Goal: Task Accomplishment & Management: Manage account settings

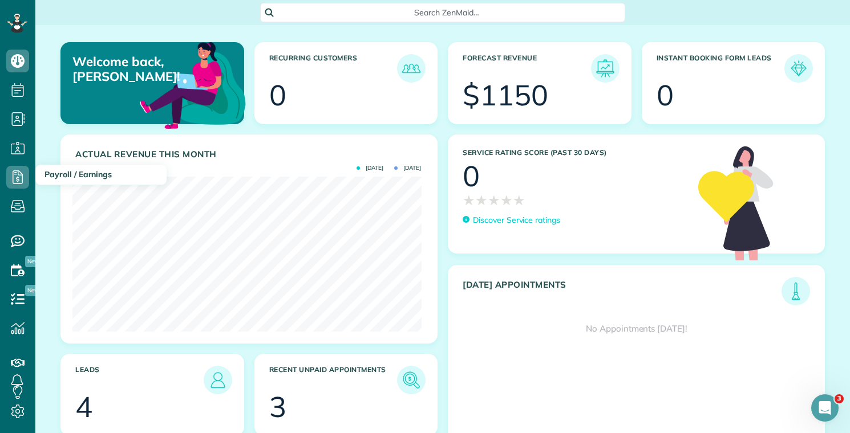
scroll to position [155, 348]
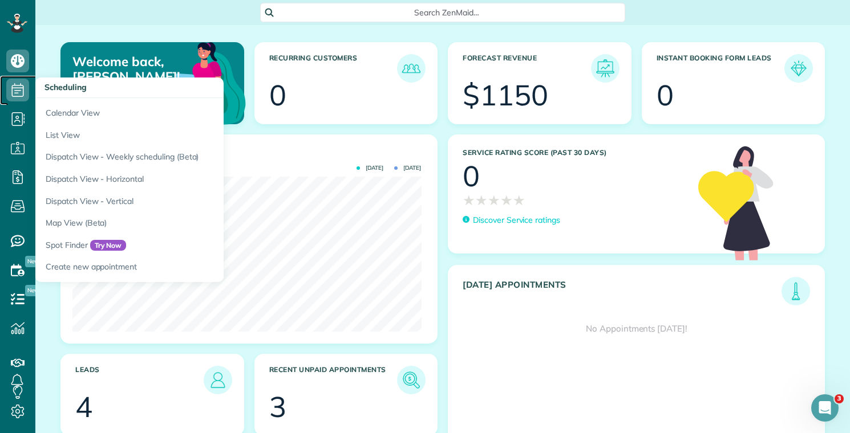
click at [28, 94] on icon at bounding box center [17, 90] width 23 height 23
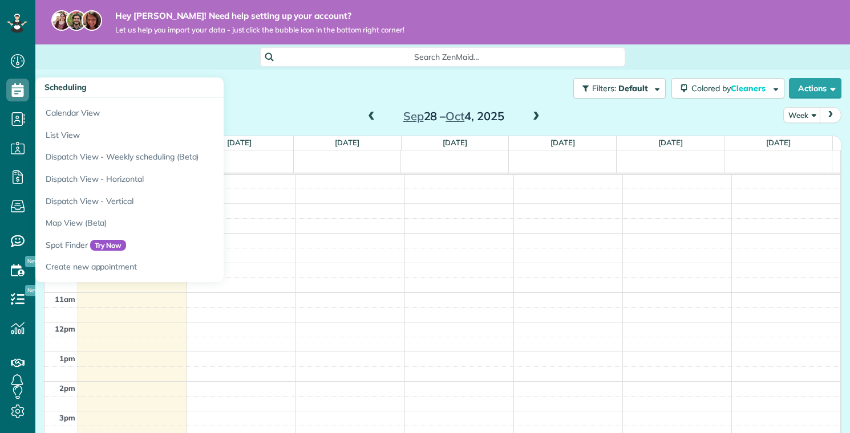
scroll to position [208, 0]
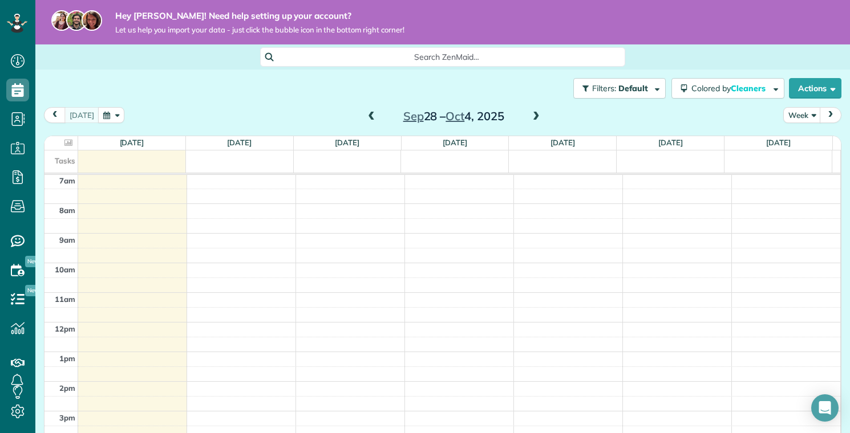
click at [372, 119] on div "[DATE] – [DATE]" at bounding box center [453, 116] width 183 height 18
click at [366, 116] on span at bounding box center [371, 117] width 13 height 10
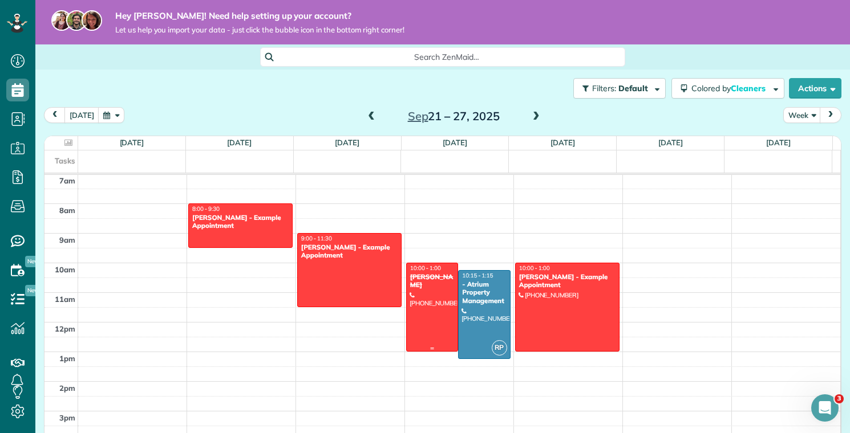
click at [425, 293] on div at bounding box center [432, 308] width 51 height 88
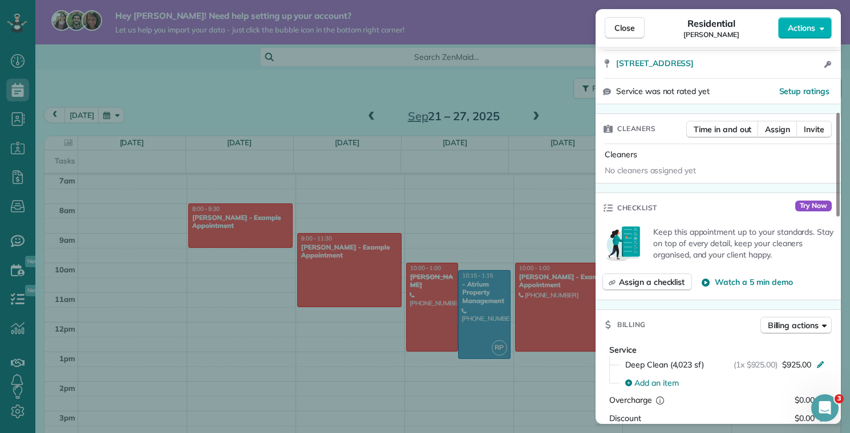
scroll to position [308, 0]
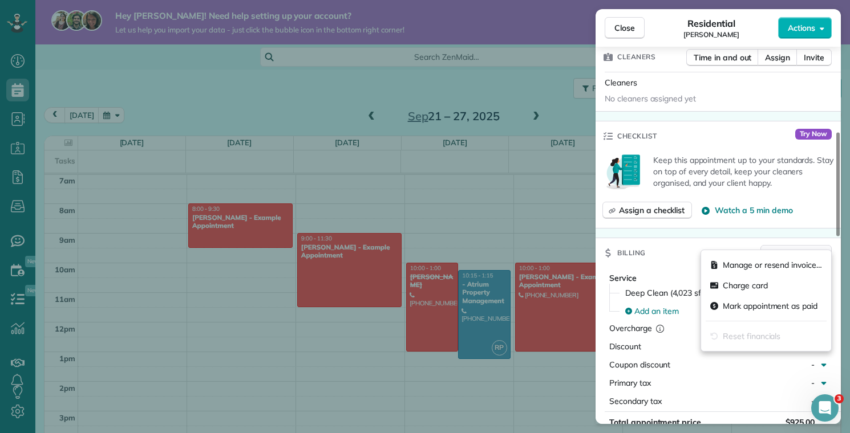
click at [781, 248] on span "Billing actions" at bounding box center [793, 253] width 51 height 11
click at [716, 238] on div "Billing Billing actions" at bounding box center [717, 253] width 245 height 30
click at [798, 248] on span "Billing actions" at bounding box center [793, 253] width 51 height 11
click at [761, 308] on span "Mark appointment as paid" at bounding box center [772, 306] width 99 height 11
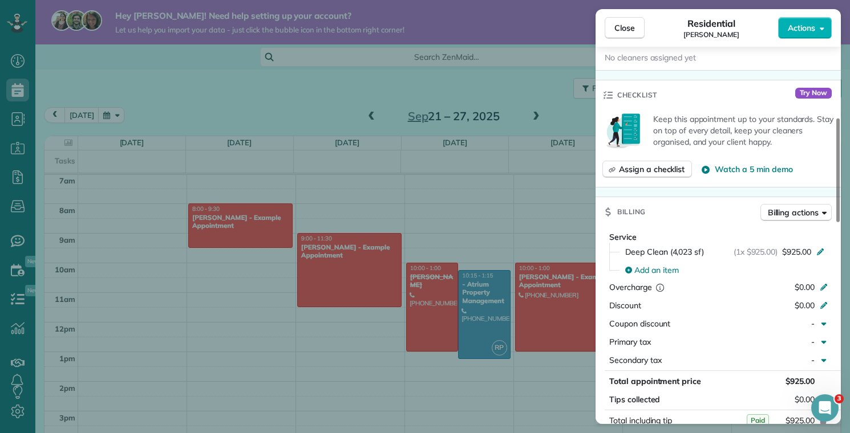
scroll to position [257, 0]
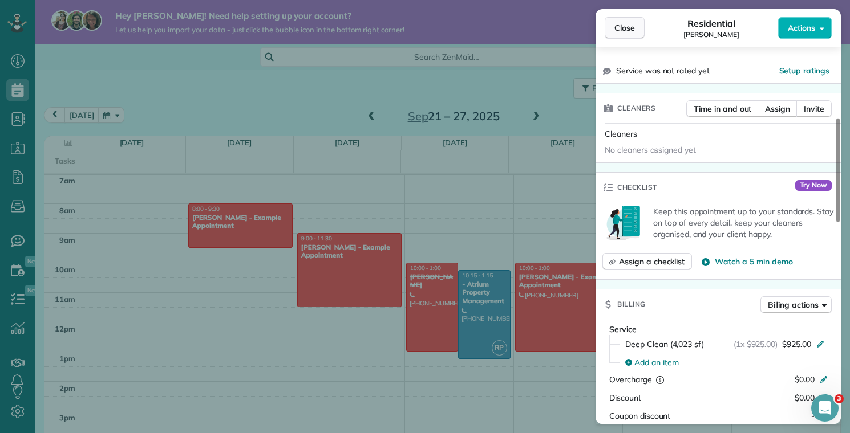
click at [617, 34] on button "Close" at bounding box center [625, 28] width 40 height 22
